Goal: Task Accomplishment & Management: Complete application form

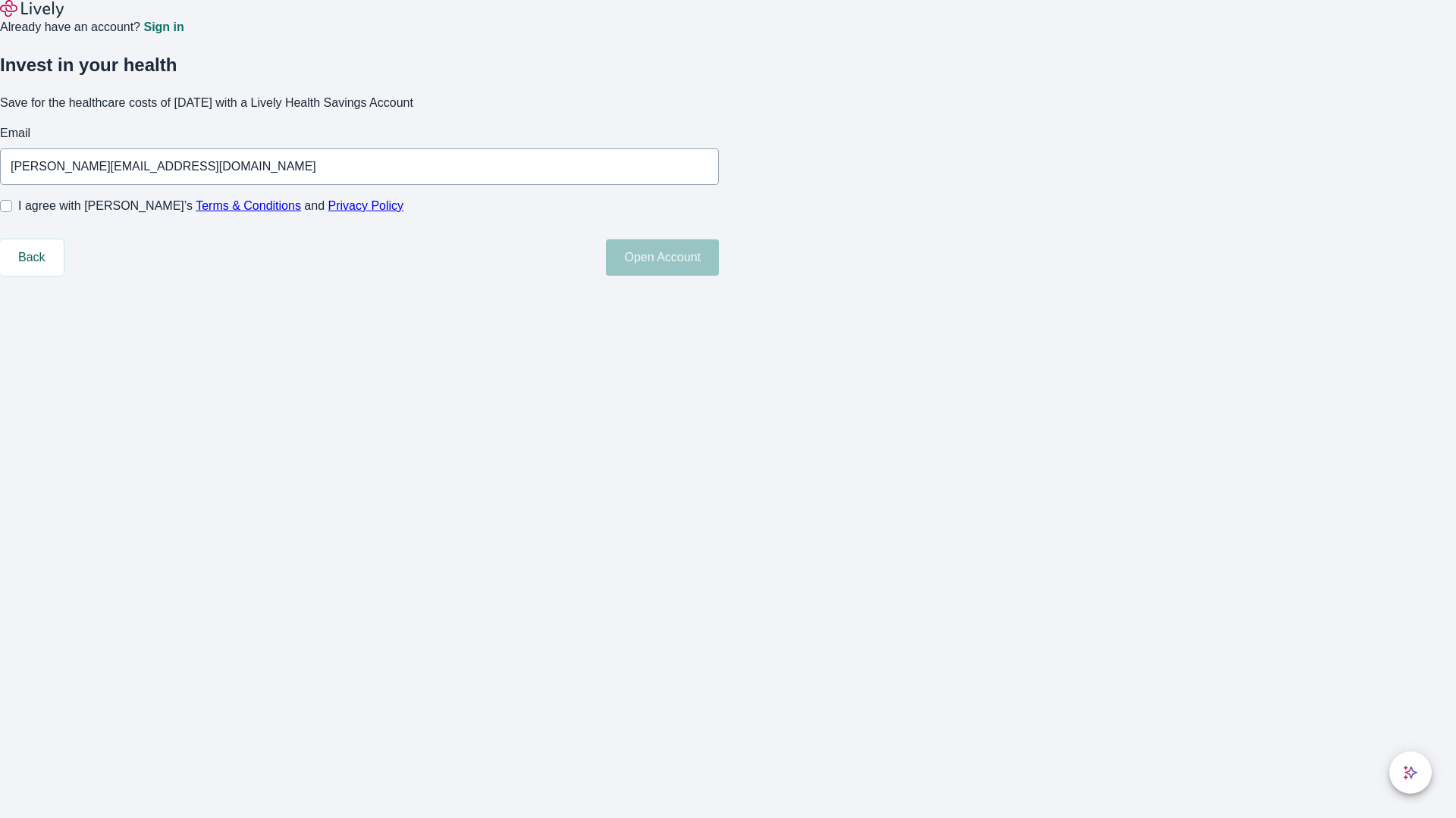
click at [12, 212] on input "I agree with Lively’s Terms & Conditions and Privacy Policy" at bounding box center [5, 206] width 12 height 12
checkbox input "true"
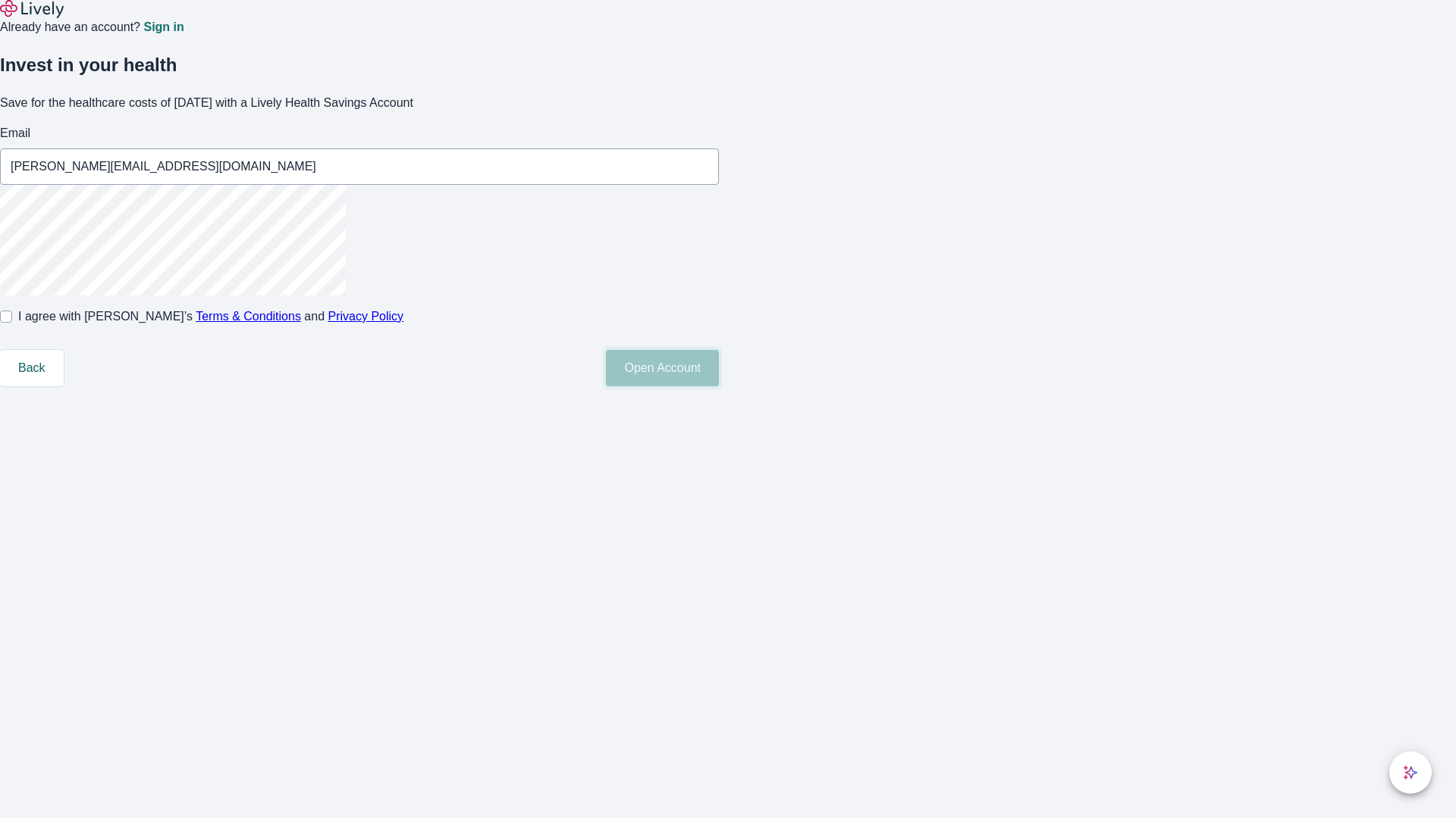
click at [719, 387] on button "Open Account" at bounding box center [662, 368] width 113 height 36
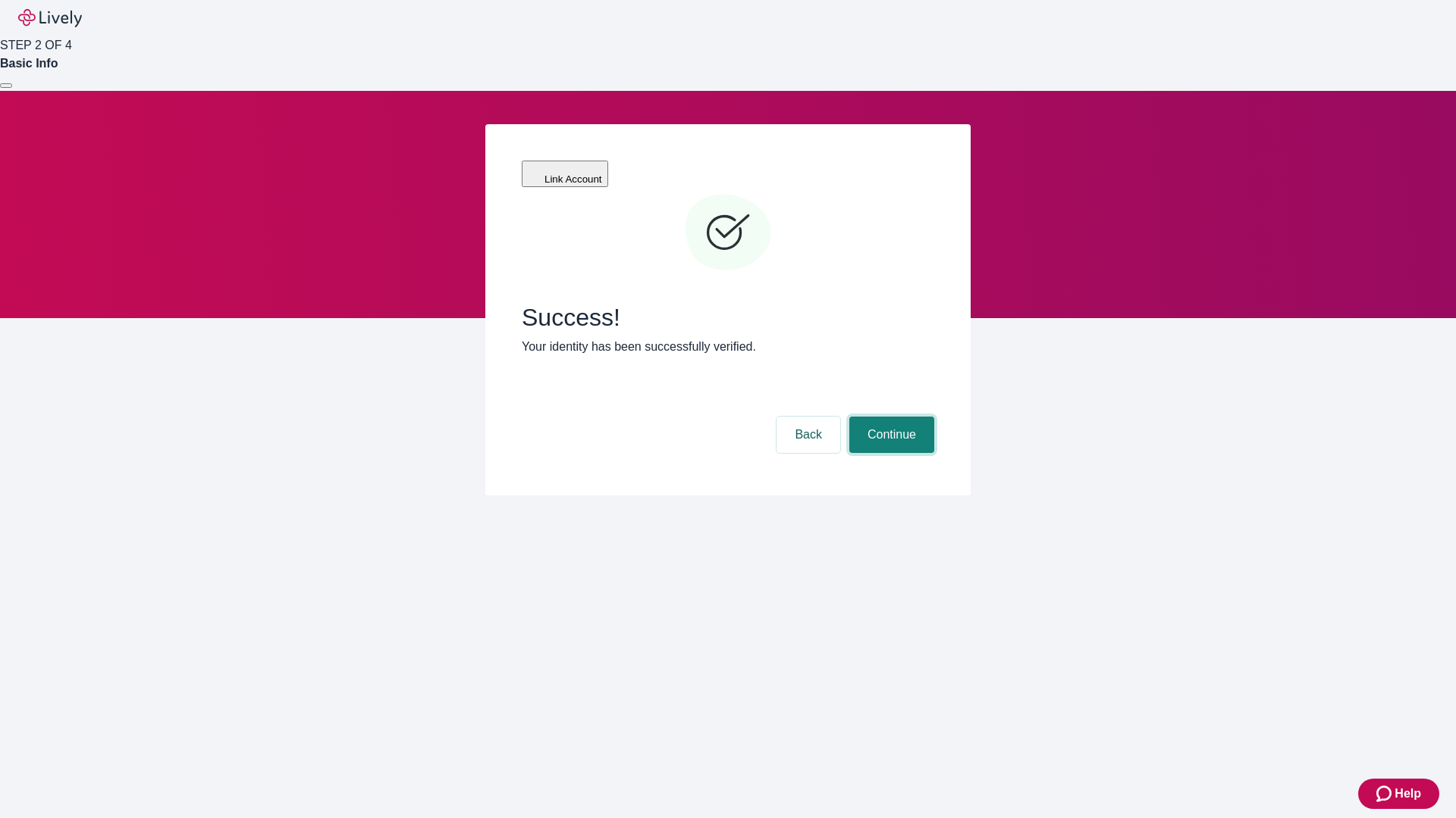
click at [889, 416] on button "Continue" at bounding box center [891, 434] width 85 height 36
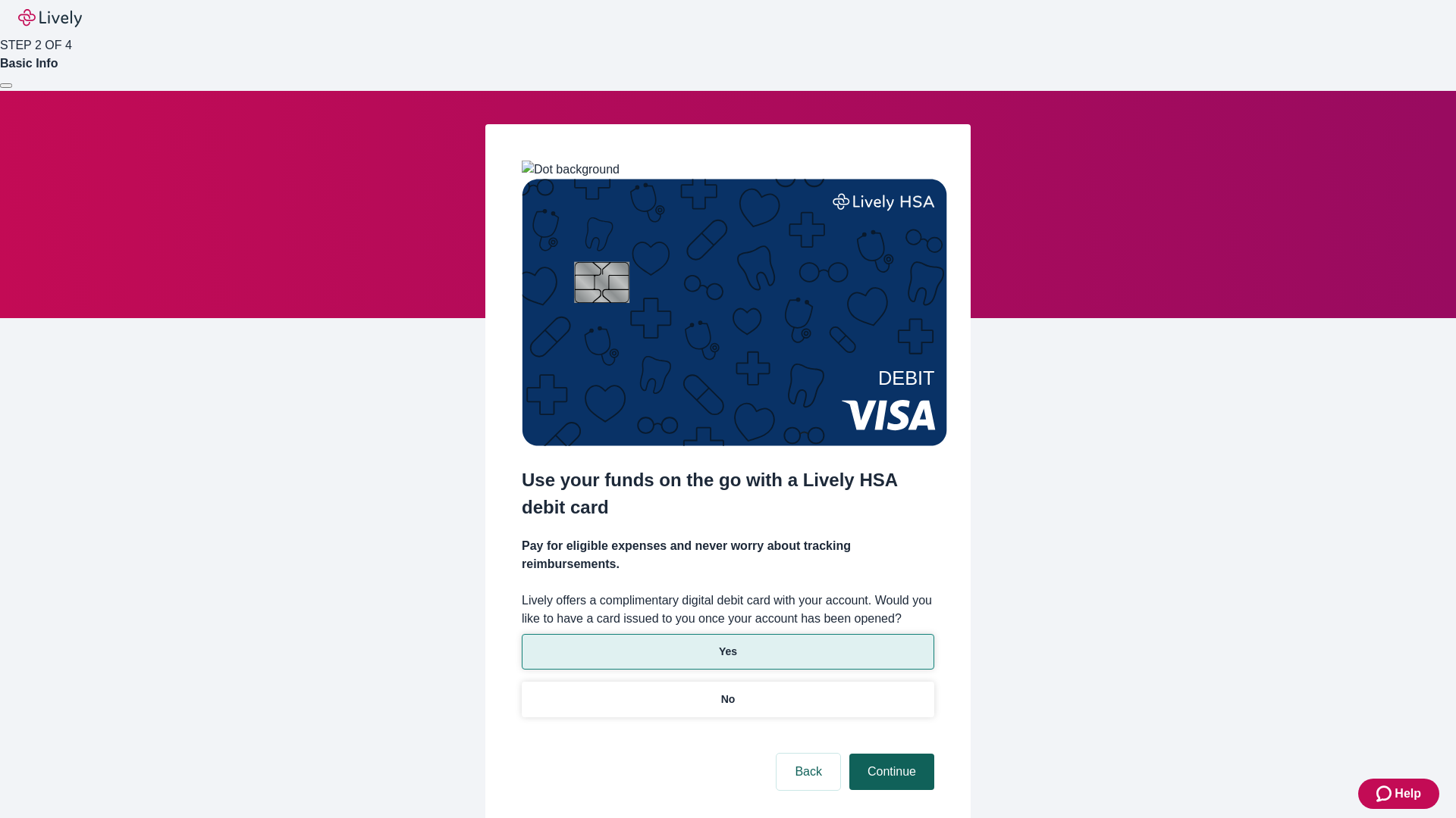
click at [727, 644] on p "Yes" at bounding box center [728, 652] width 18 height 16
click at [889, 754] on button "Continue" at bounding box center [891, 772] width 85 height 36
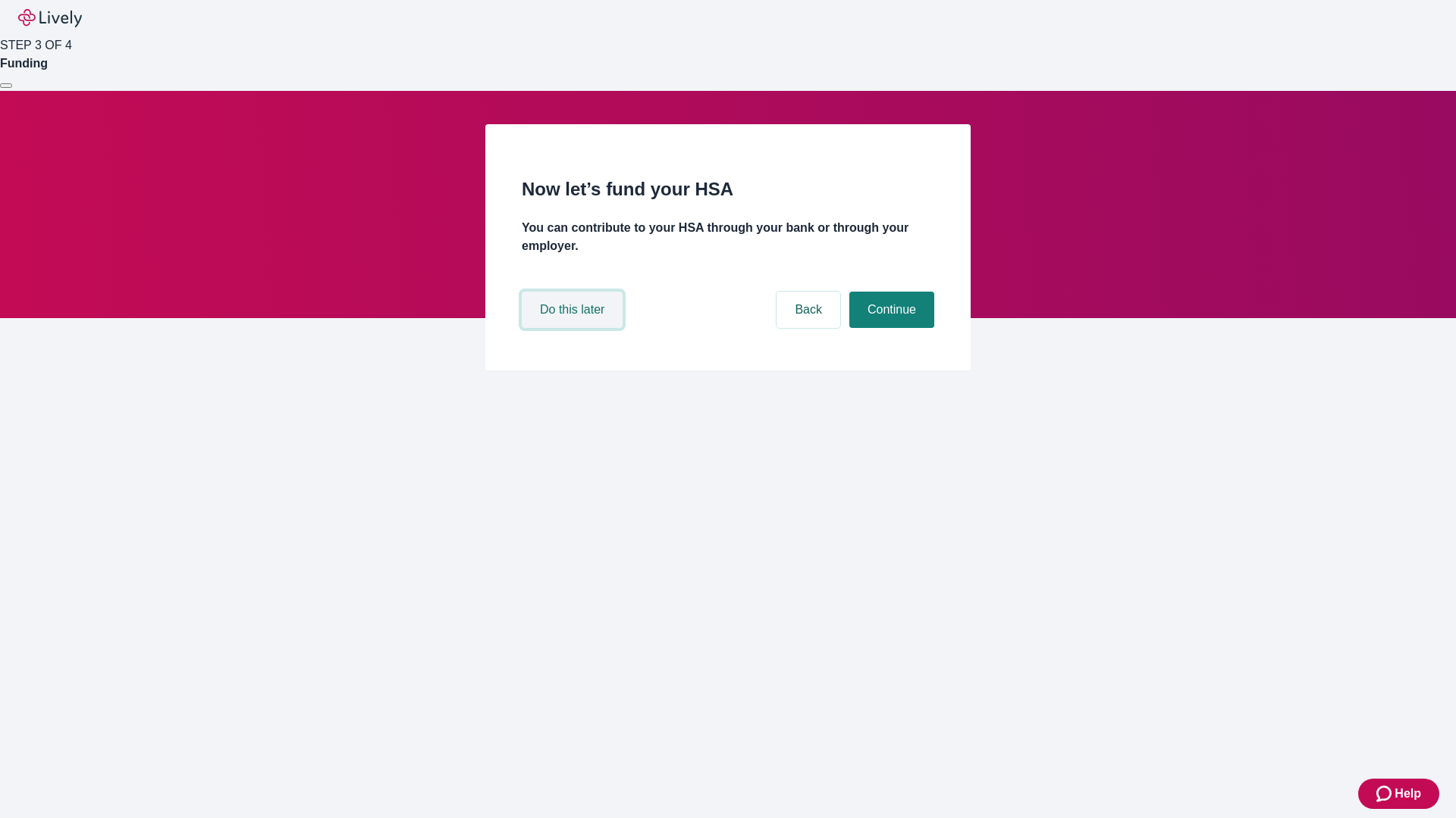
click at [574, 328] on button "Do this later" at bounding box center [572, 310] width 101 height 36
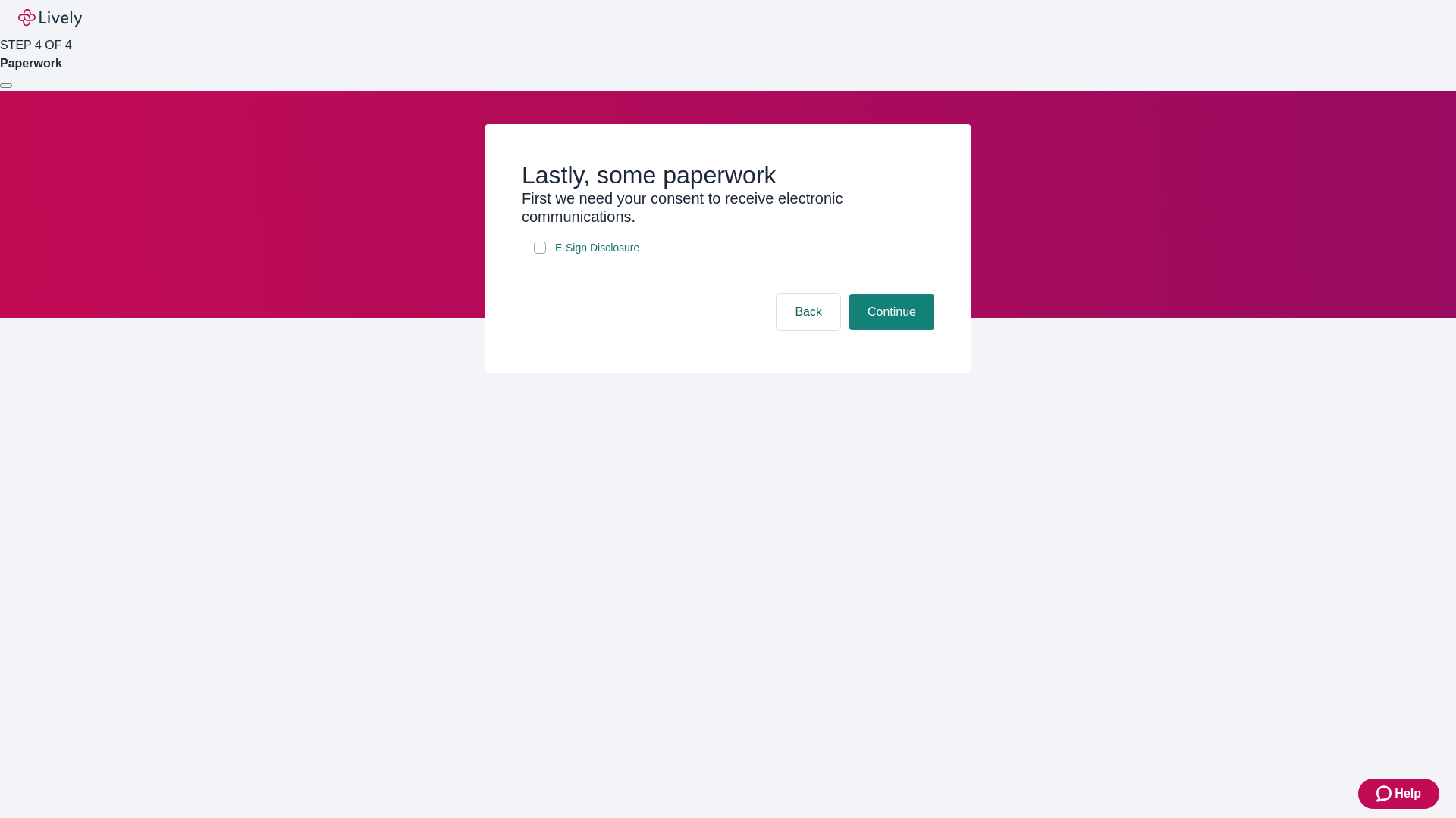
click at [540, 254] on input "E-Sign Disclosure" at bounding box center [539, 247] width 12 height 12
checkbox input "true"
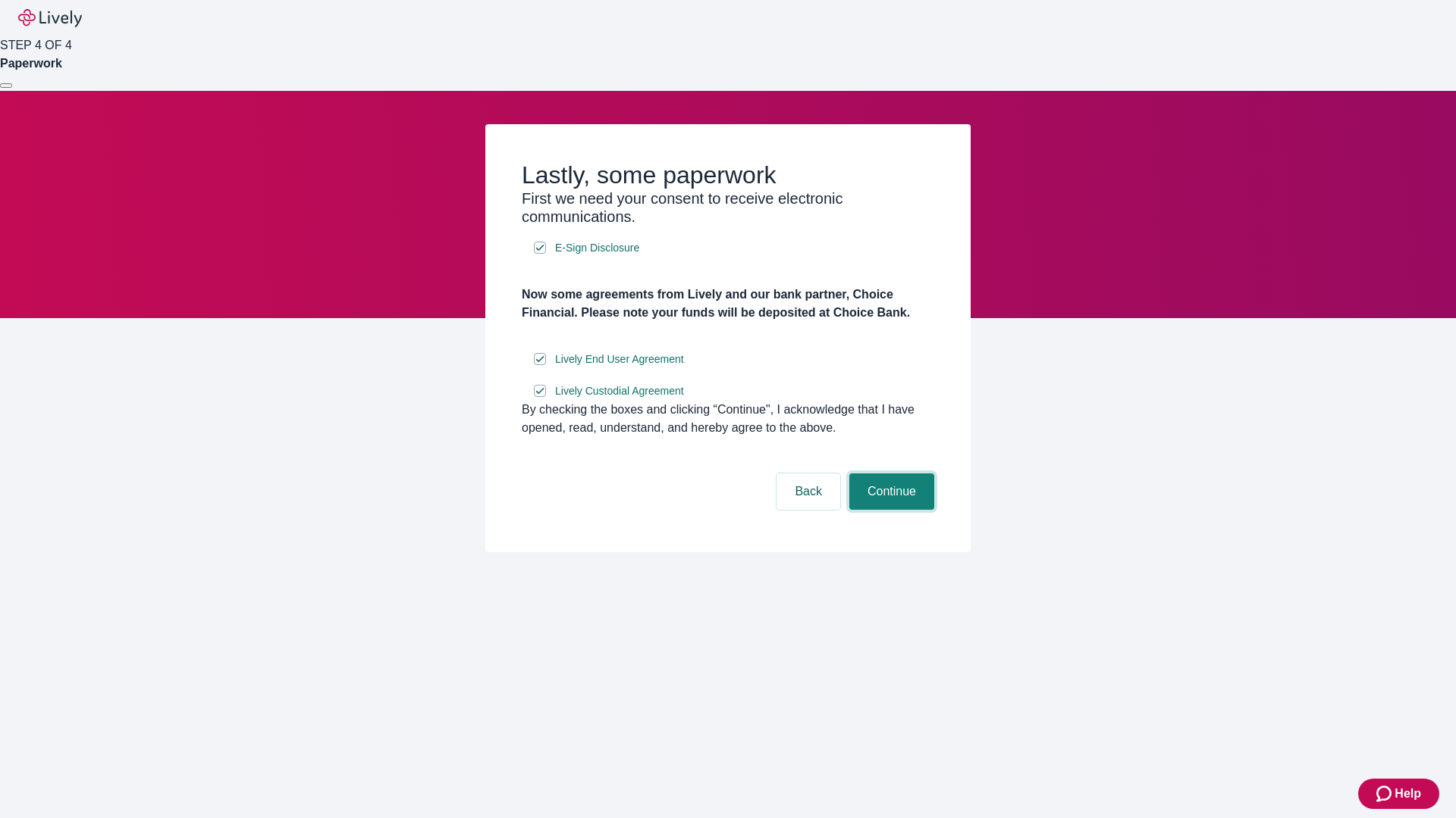
click at [889, 510] on button "Continue" at bounding box center [891, 492] width 85 height 36
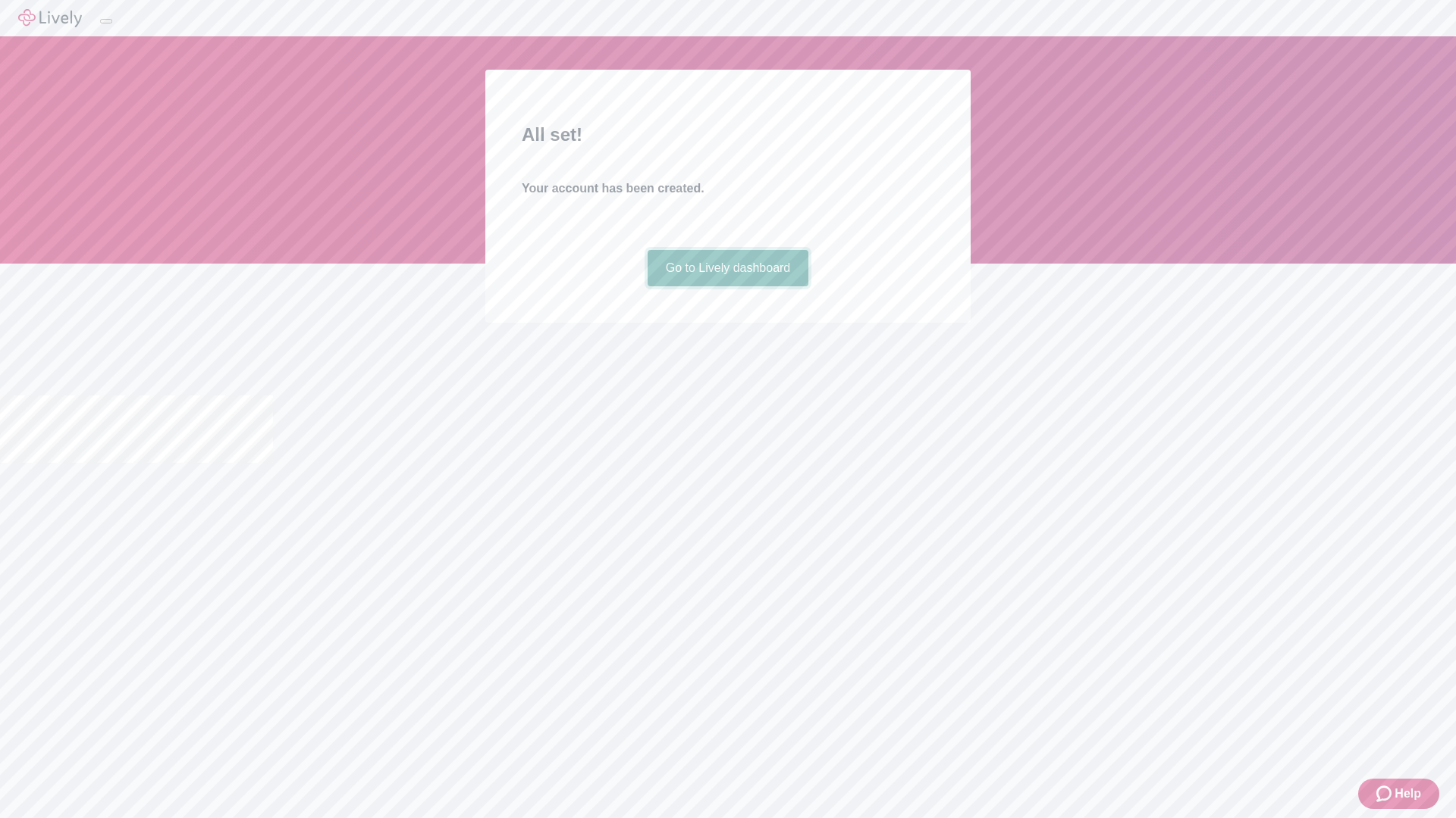
click at [727, 286] on link "Go to Lively dashboard" at bounding box center [728, 268] width 161 height 36
